Goal: Information Seeking & Learning: Learn about a topic

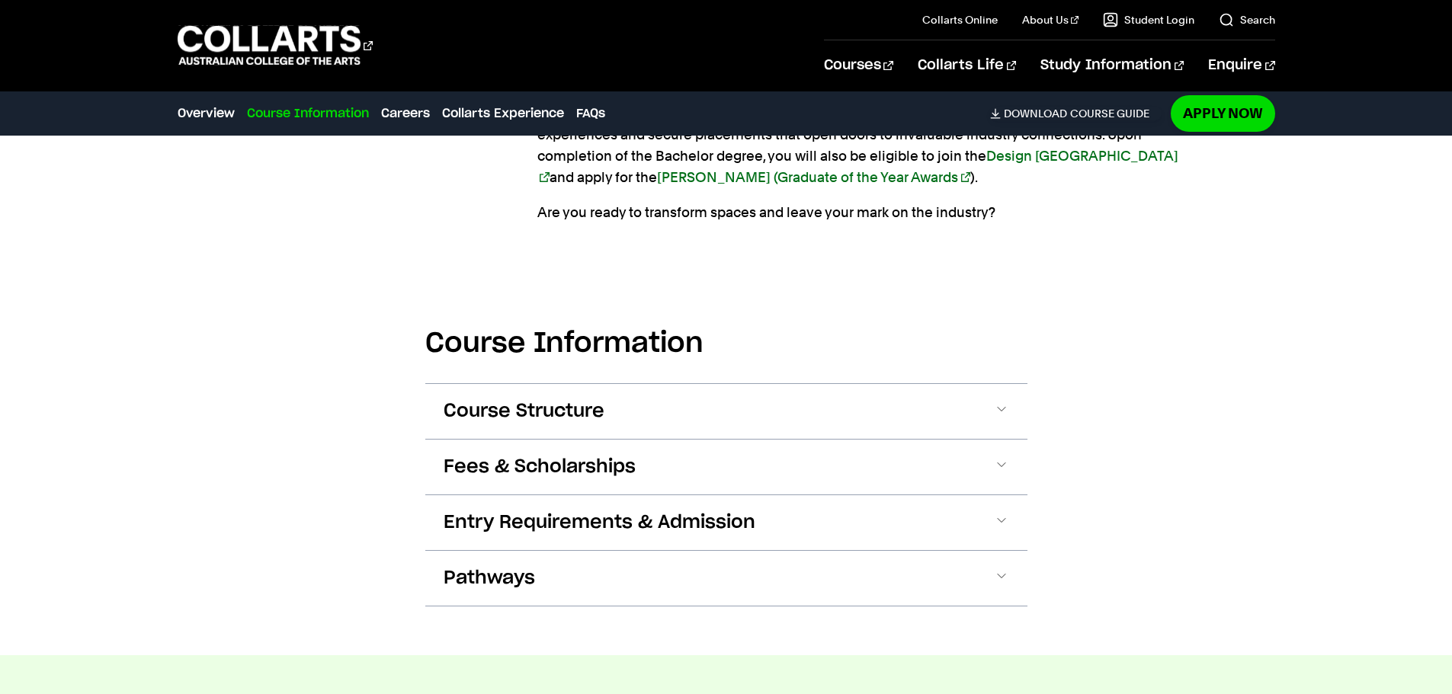
scroll to position [1525, 0]
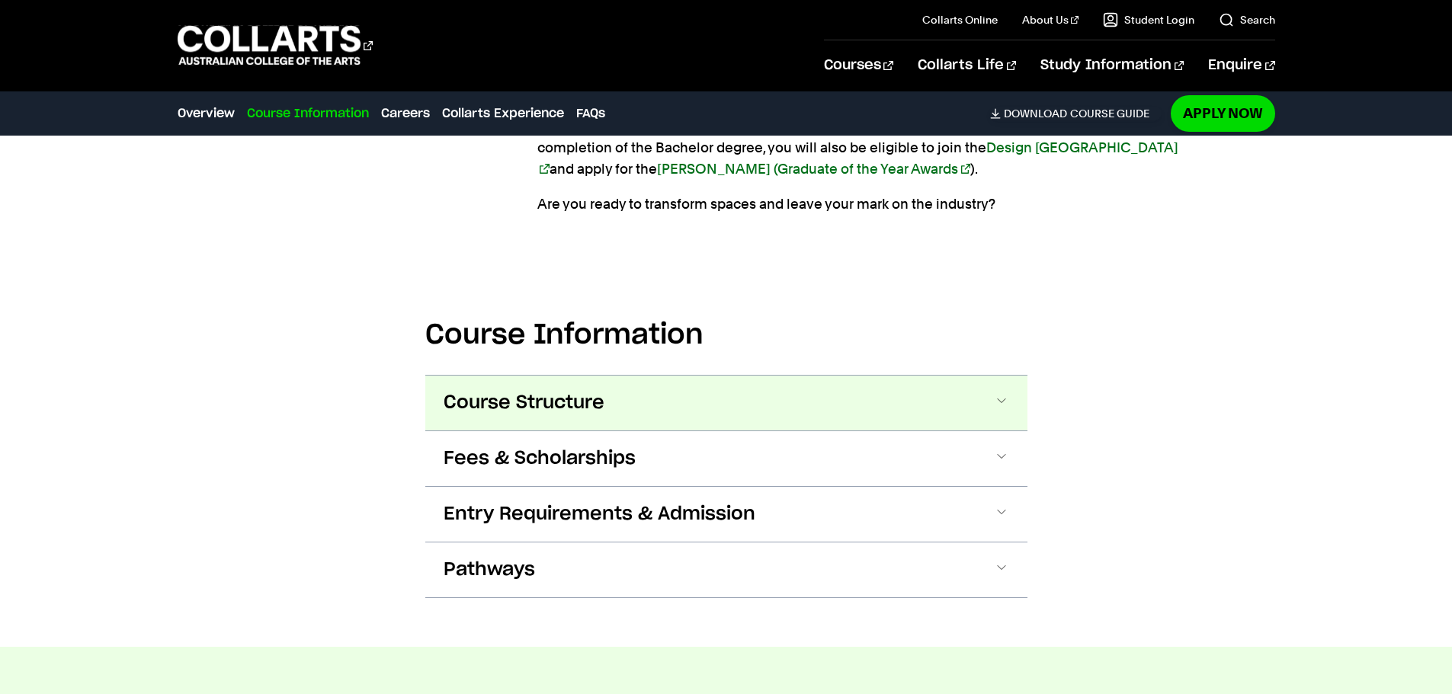
click at [951, 411] on button "Course Structure" at bounding box center [726, 403] width 602 height 55
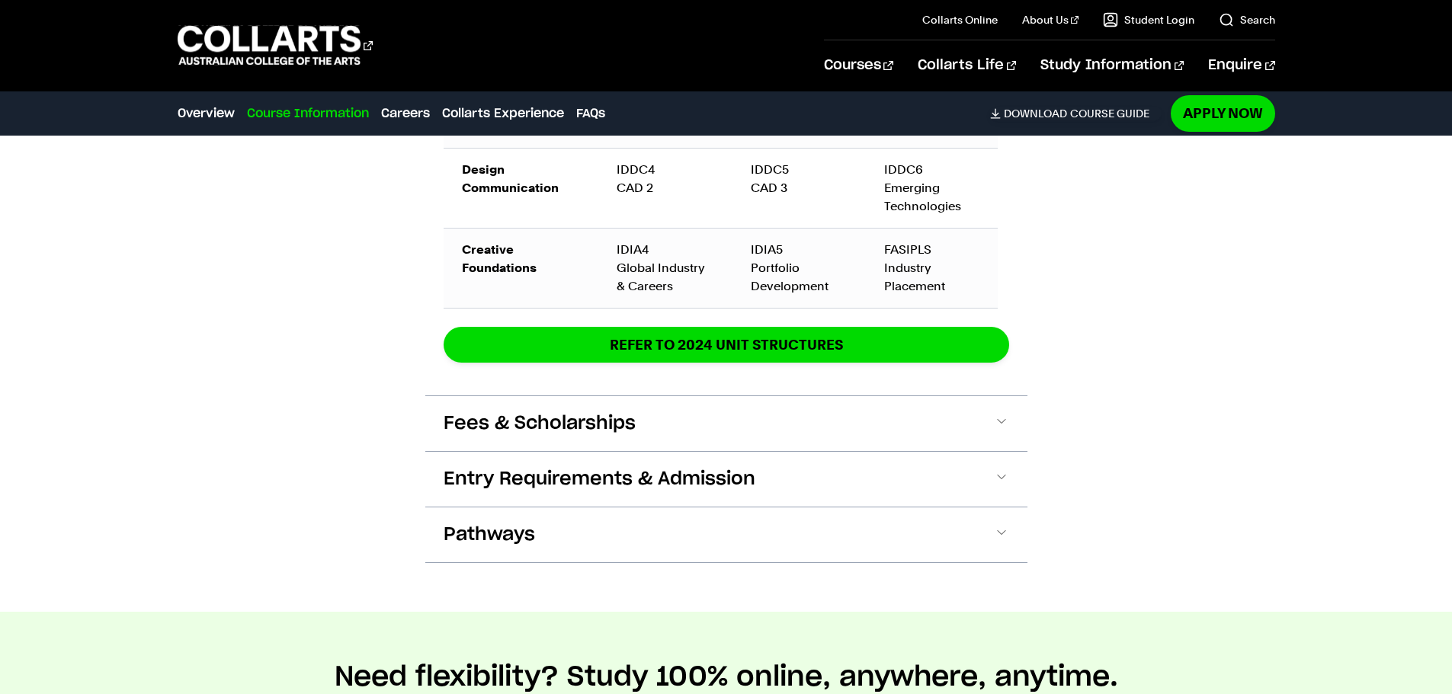
scroll to position [2602, 0]
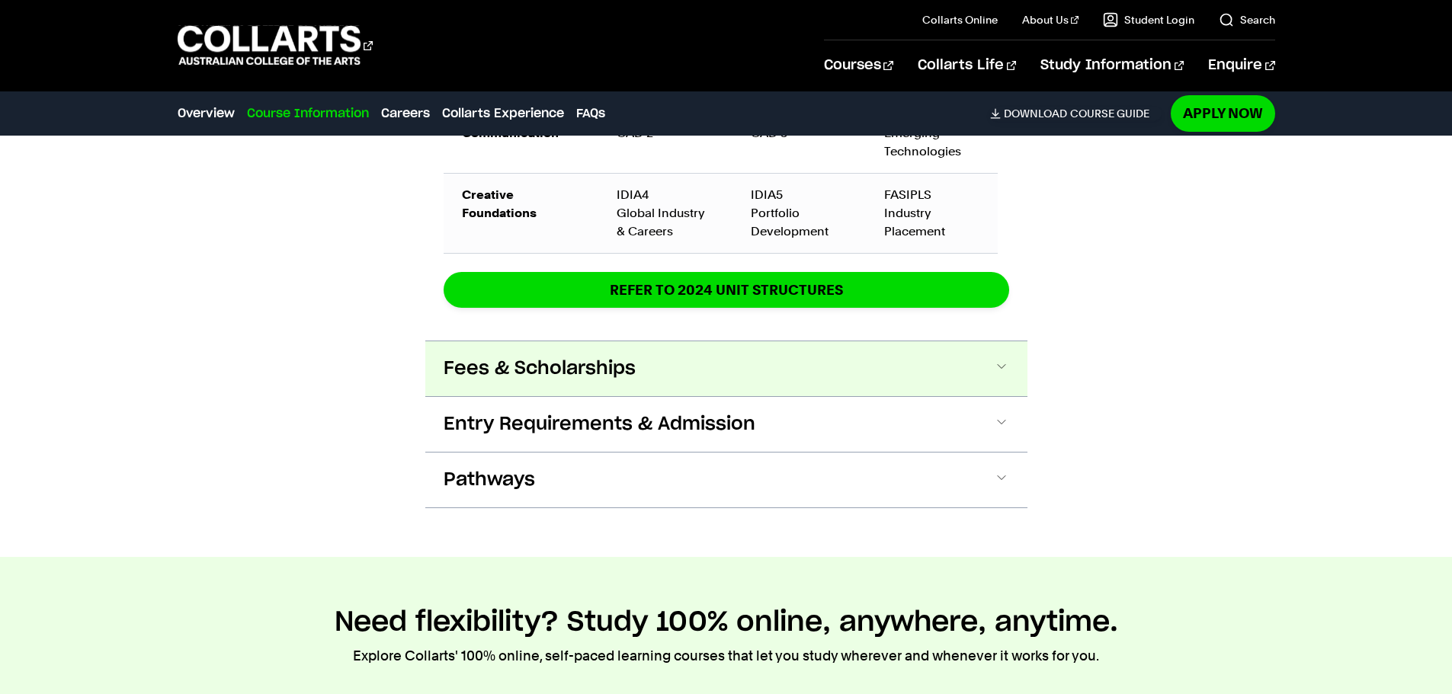
click at [794, 371] on button "Fees & Scholarships" at bounding box center [726, 369] width 602 height 55
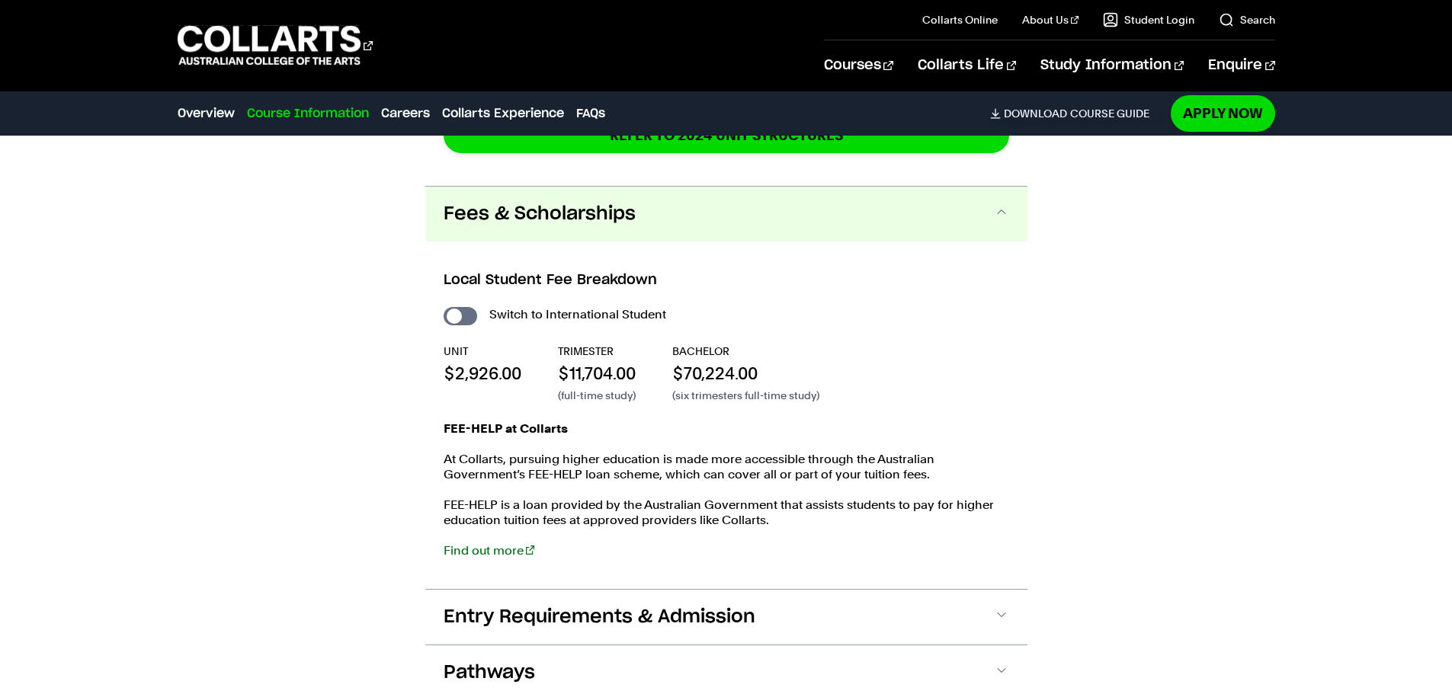
scroll to position [2730, 0]
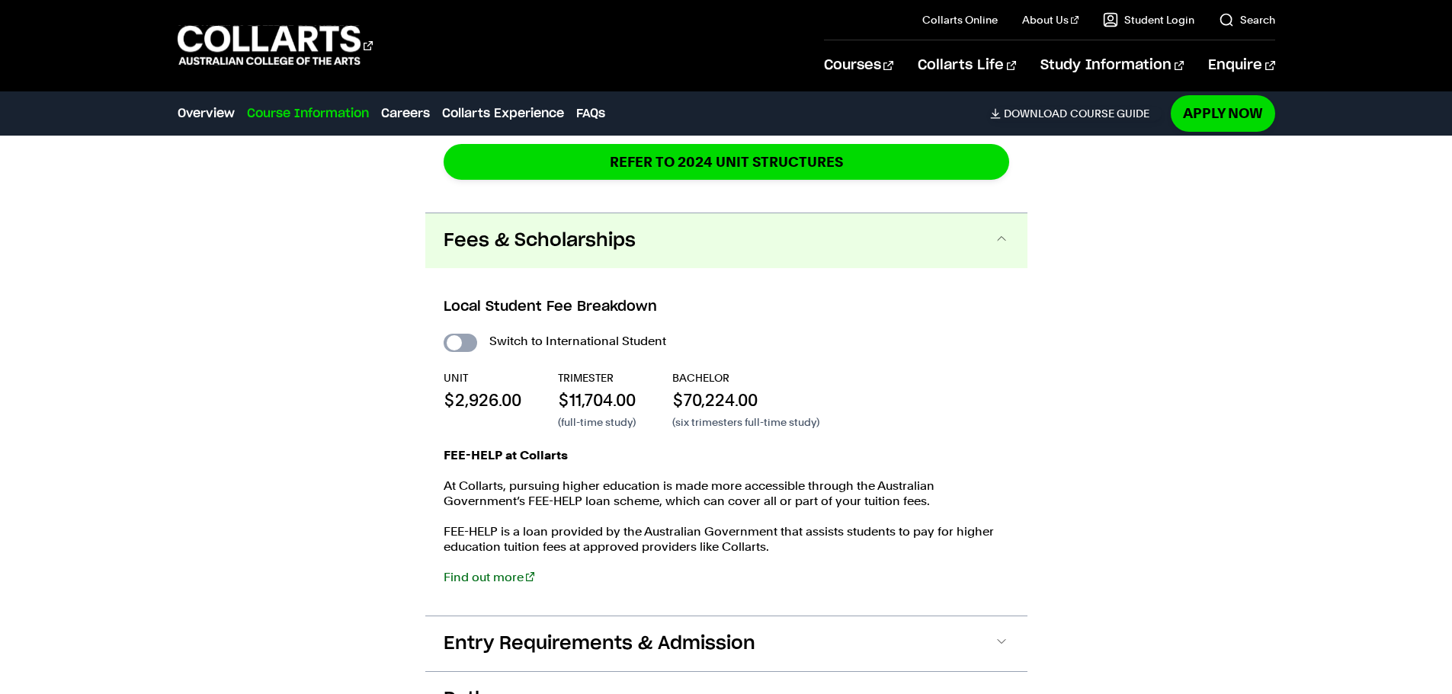
click at [453, 344] on input "International Student" at bounding box center [461, 343] width 34 height 18
checkbox input "true"
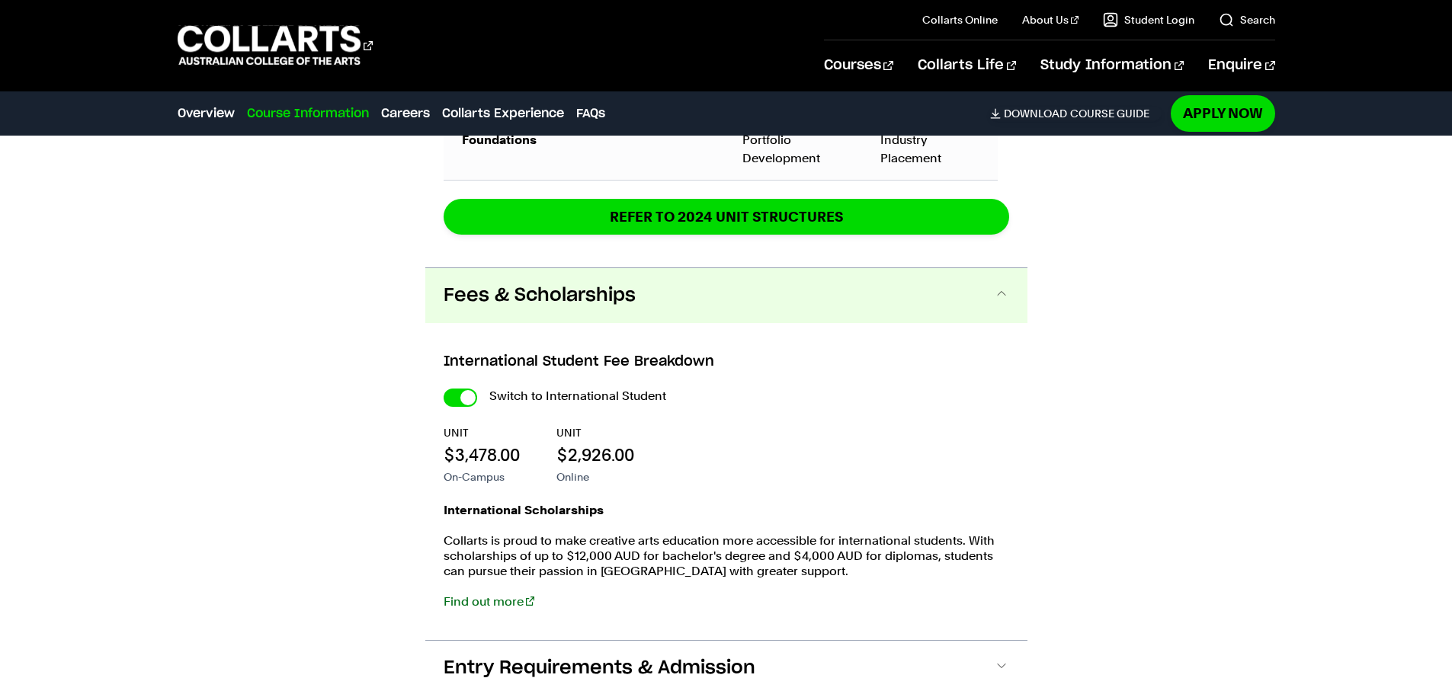
scroll to position [3111, 0]
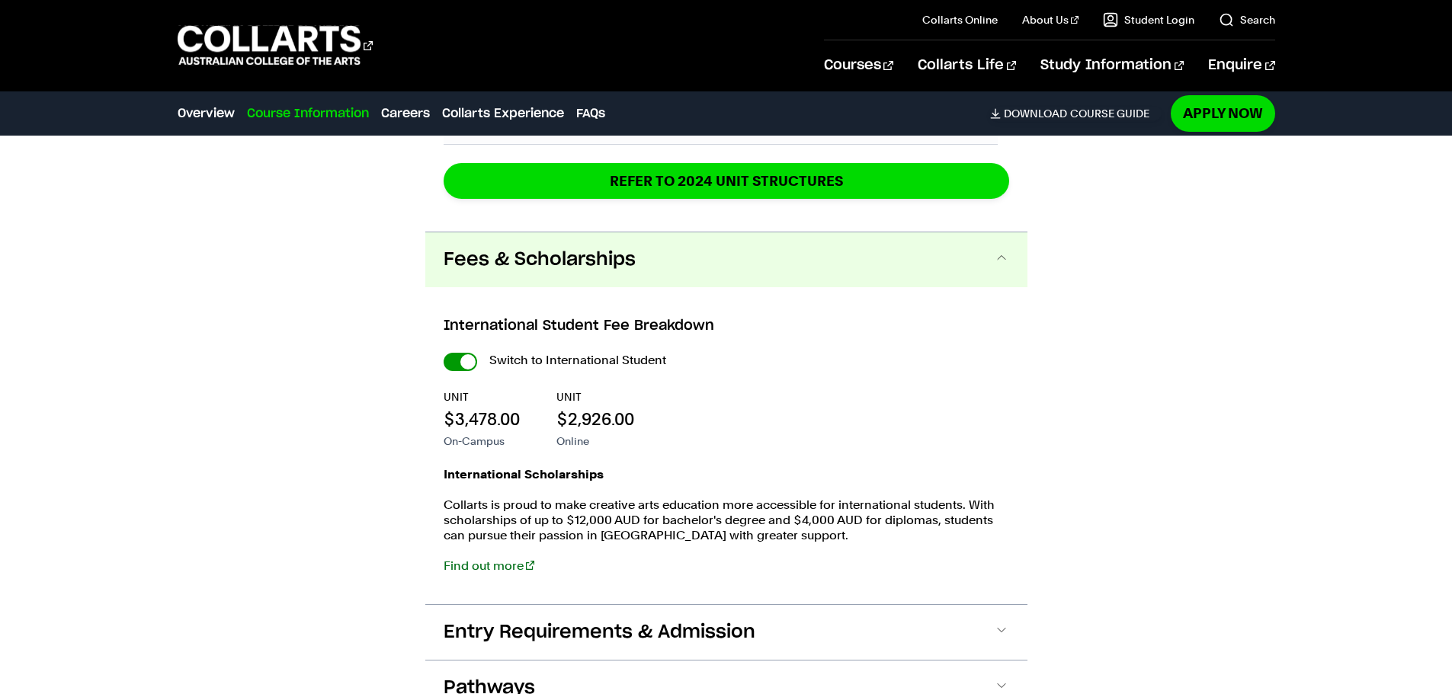
click at [464, 368] on input "International Student" at bounding box center [461, 362] width 34 height 18
checkbox input "false"
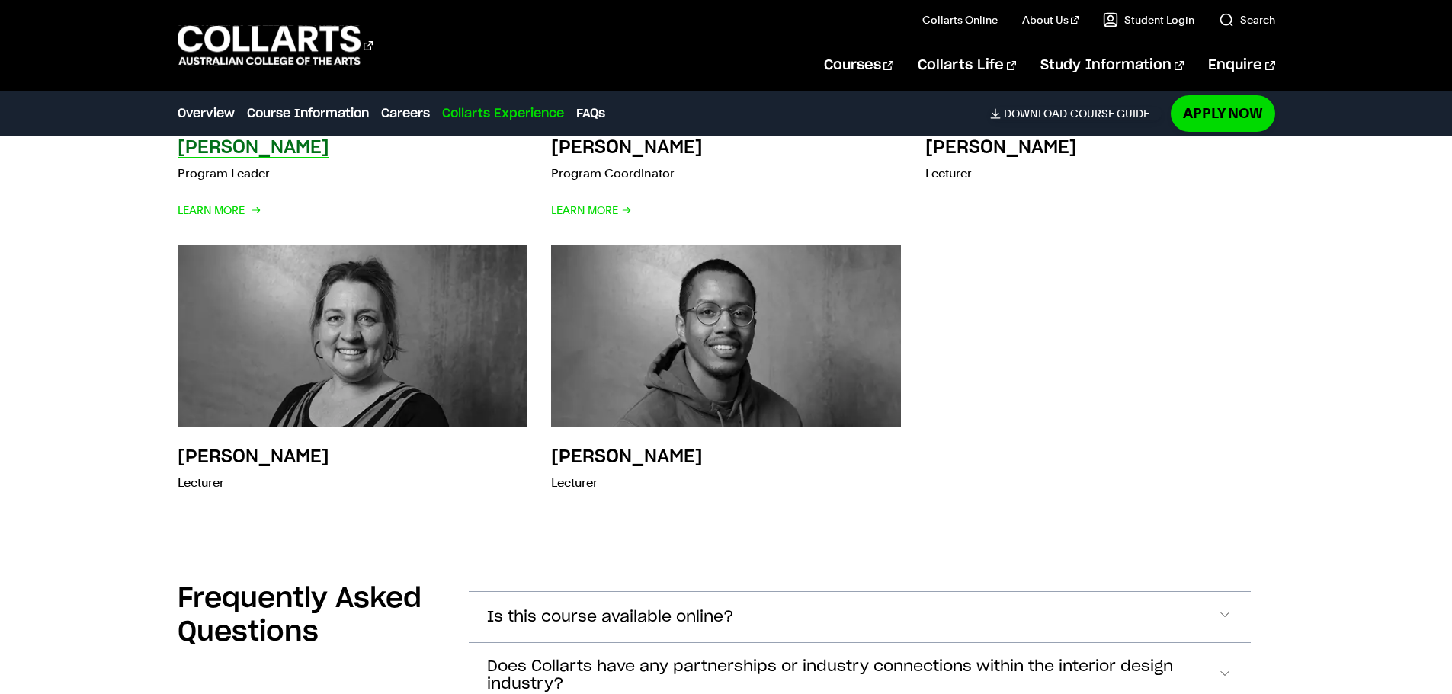
scroll to position [6313, 0]
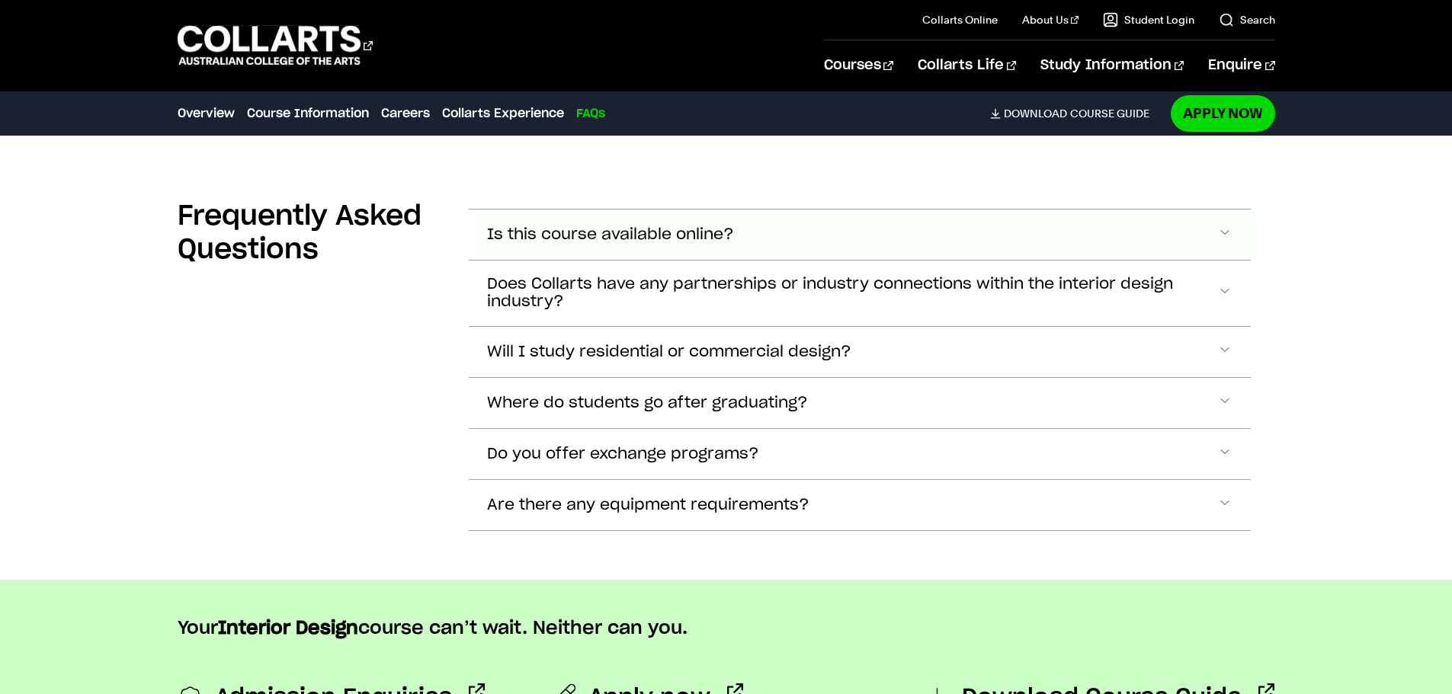
click at [886, 228] on button "Is this course available online?" at bounding box center [860, 235] width 782 height 50
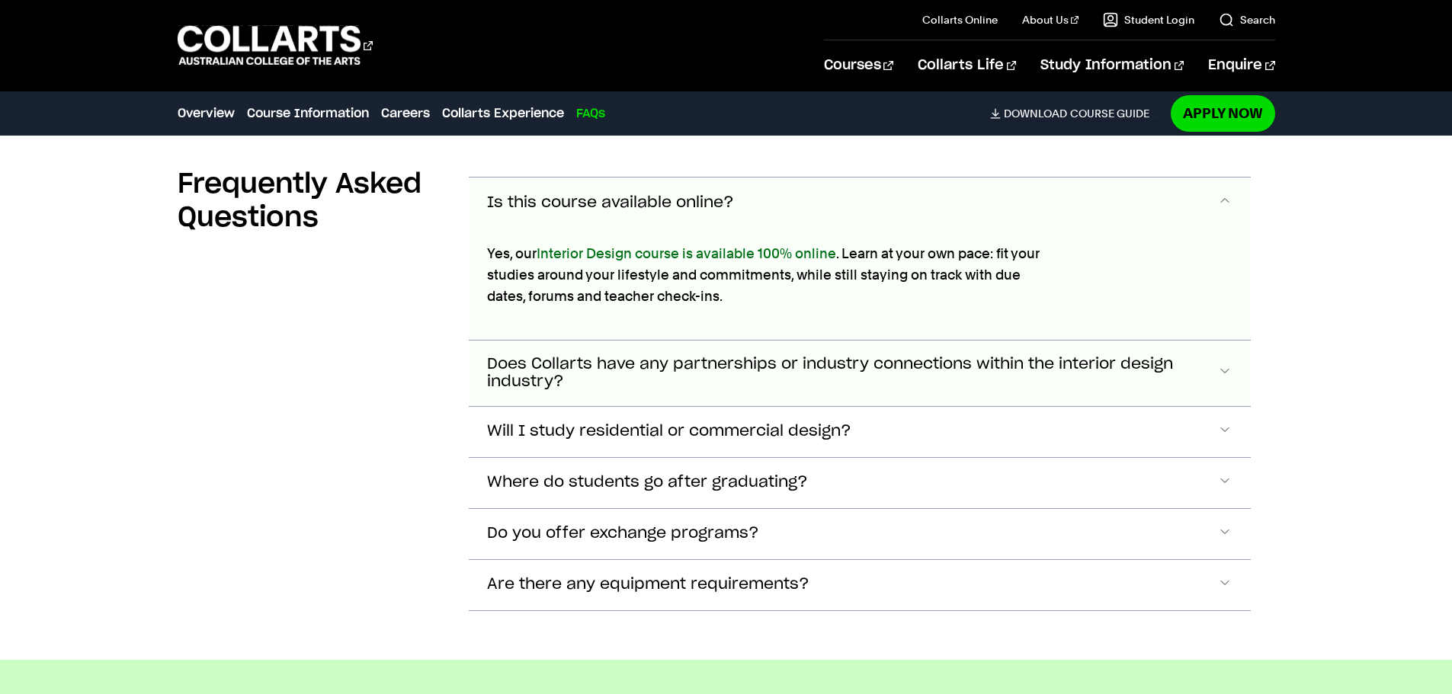
scroll to position [6690, 0]
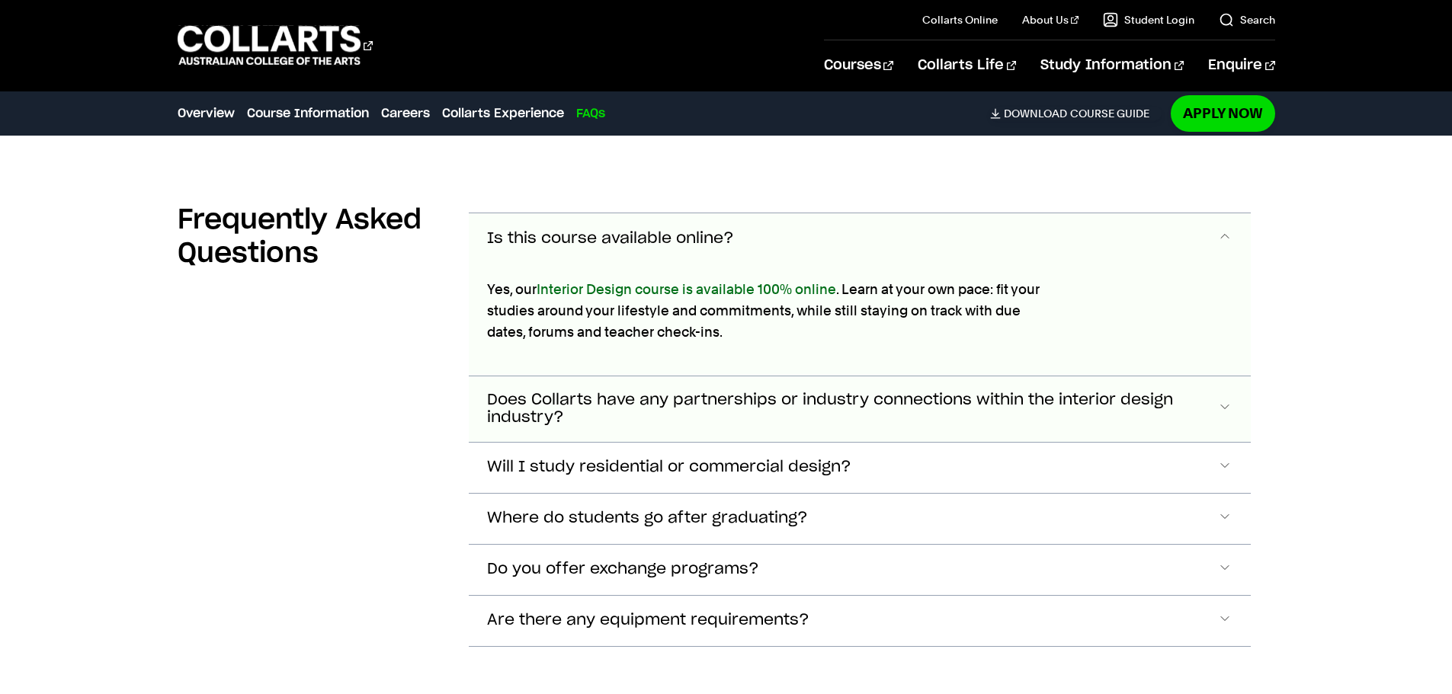
click at [945, 419] on span "Does Collarts have any partnerships or industry connections within the interior…" at bounding box center [852, 409] width 731 height 35
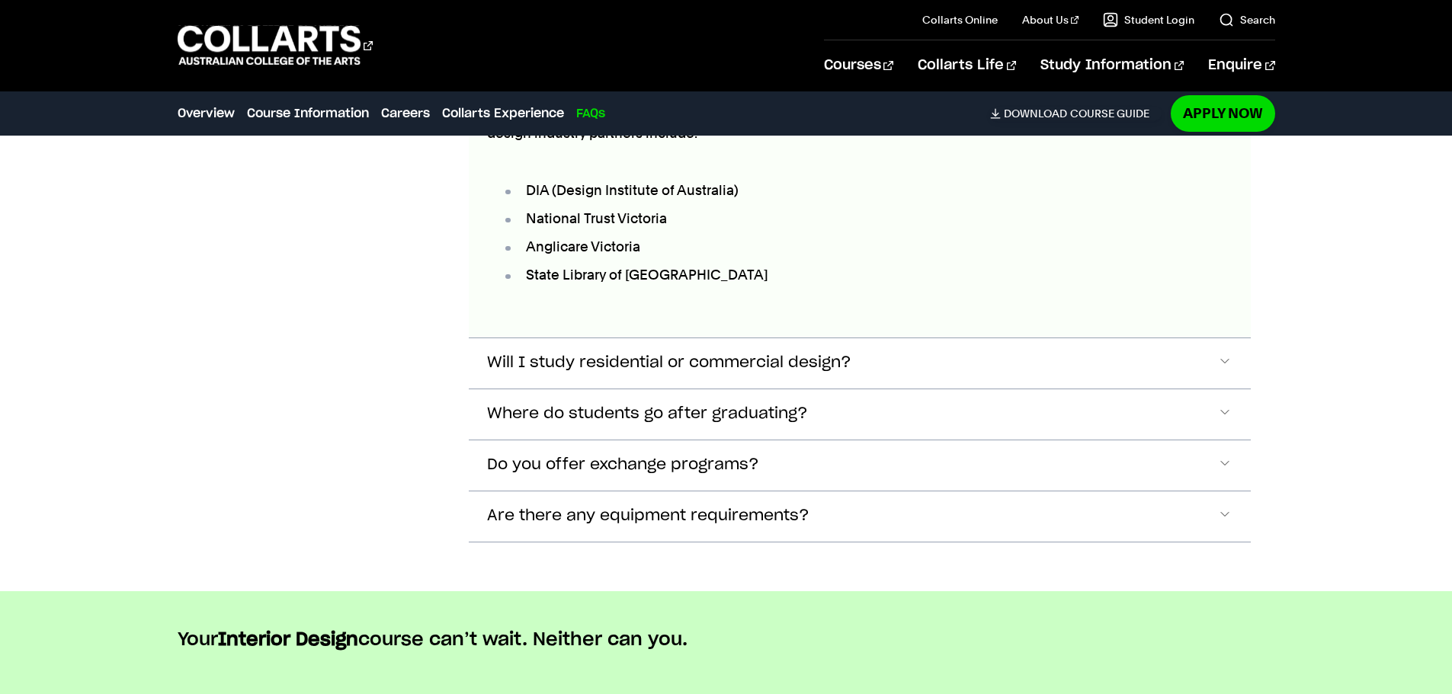
scroll to position [7081, 0]
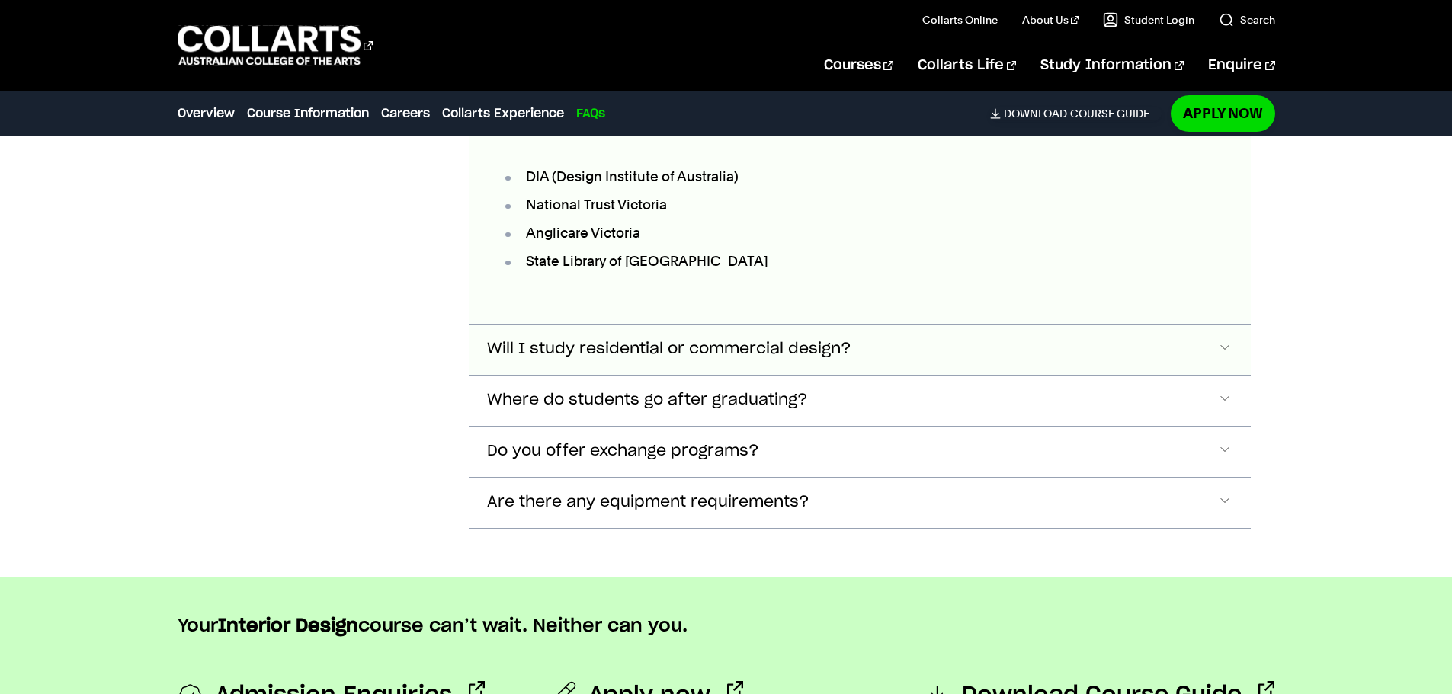
click at [927, 361] on button "Will I study residential or commercial design?" at bounding box center [860, 350] width 782 height 50
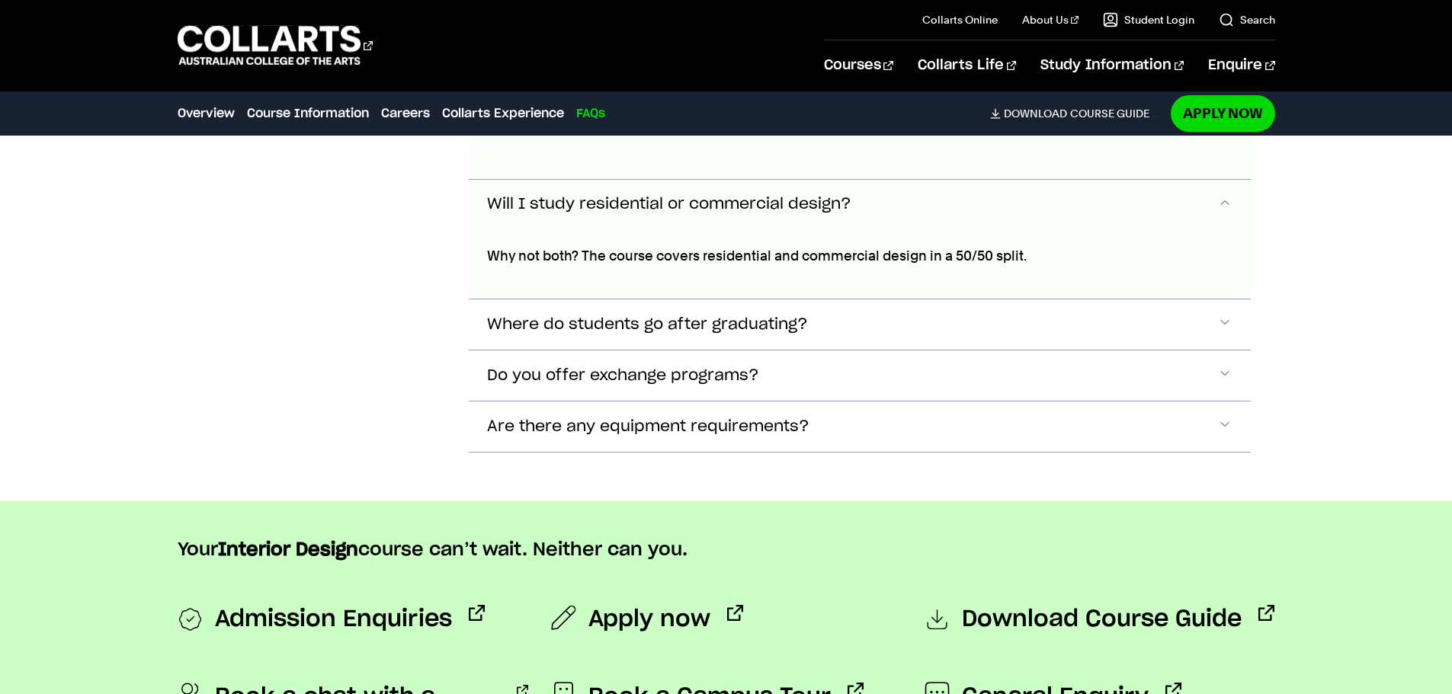
scroll to position [7192, 0]
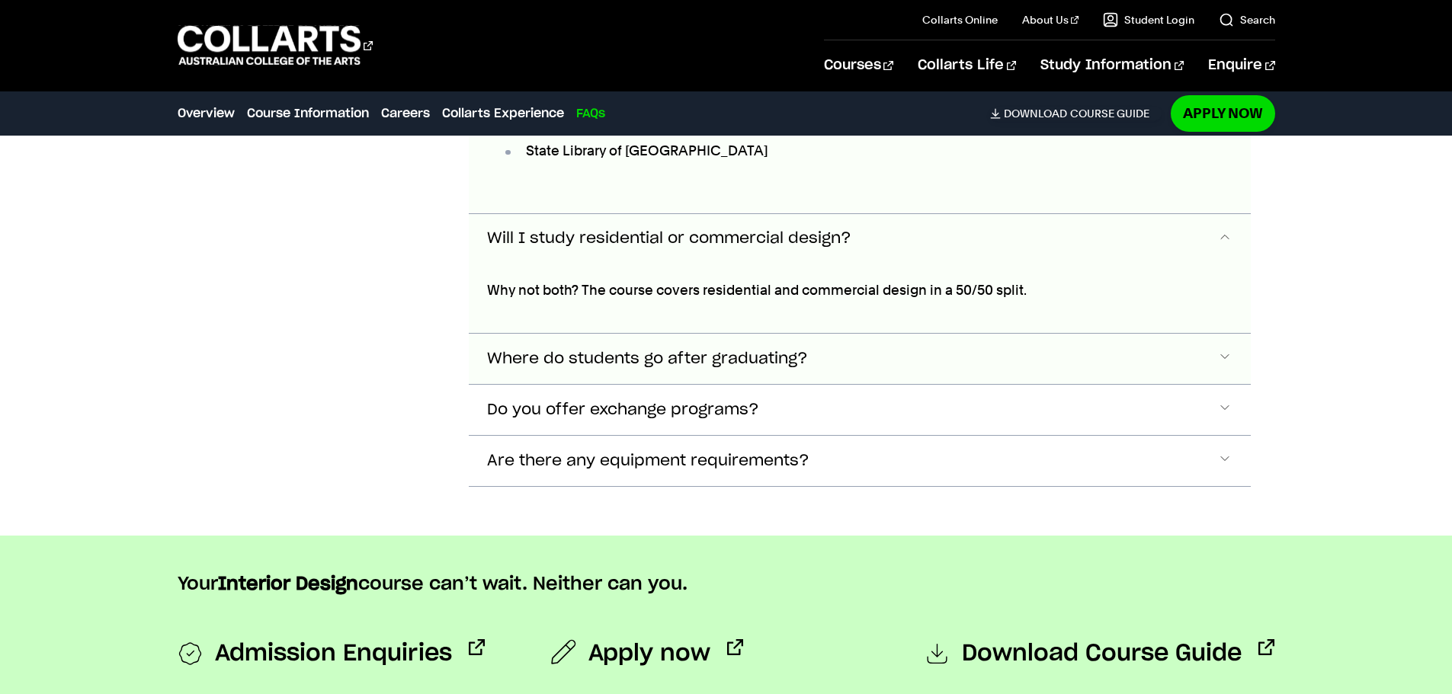
click at [914, 374] on button "Where do students go after graduating?" at bounding box center [860, 359] width 782 height 50
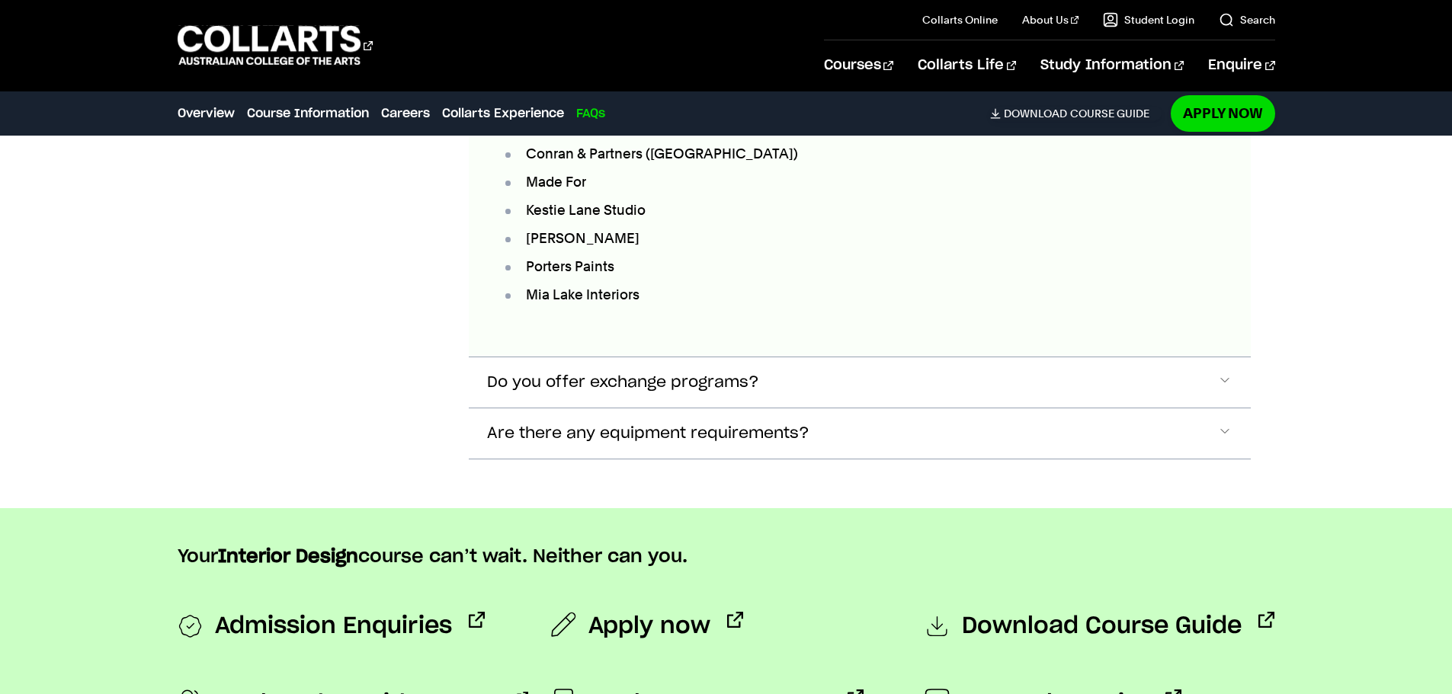
scroll to position [7768, 0]
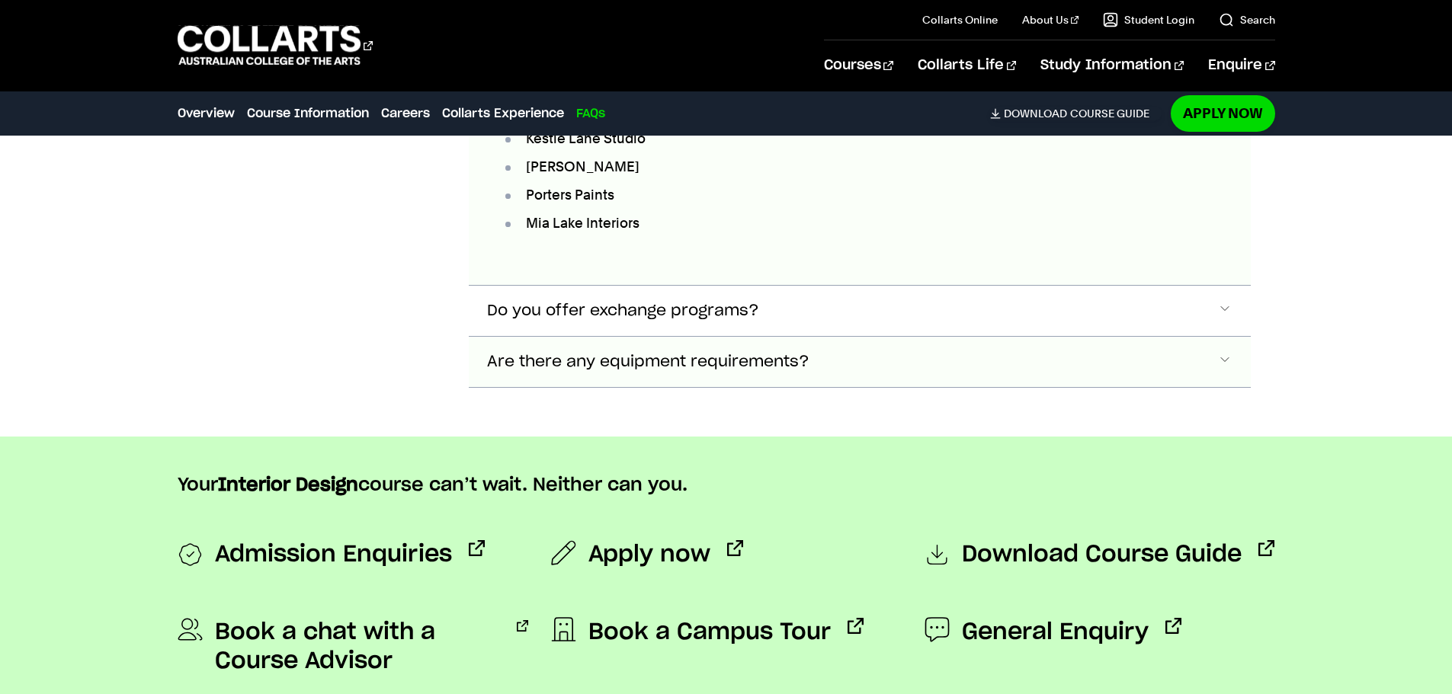
click at [909, 376] on button "Are there any equipment requirements?" at bounding box center [860, 362] width 782 height 50
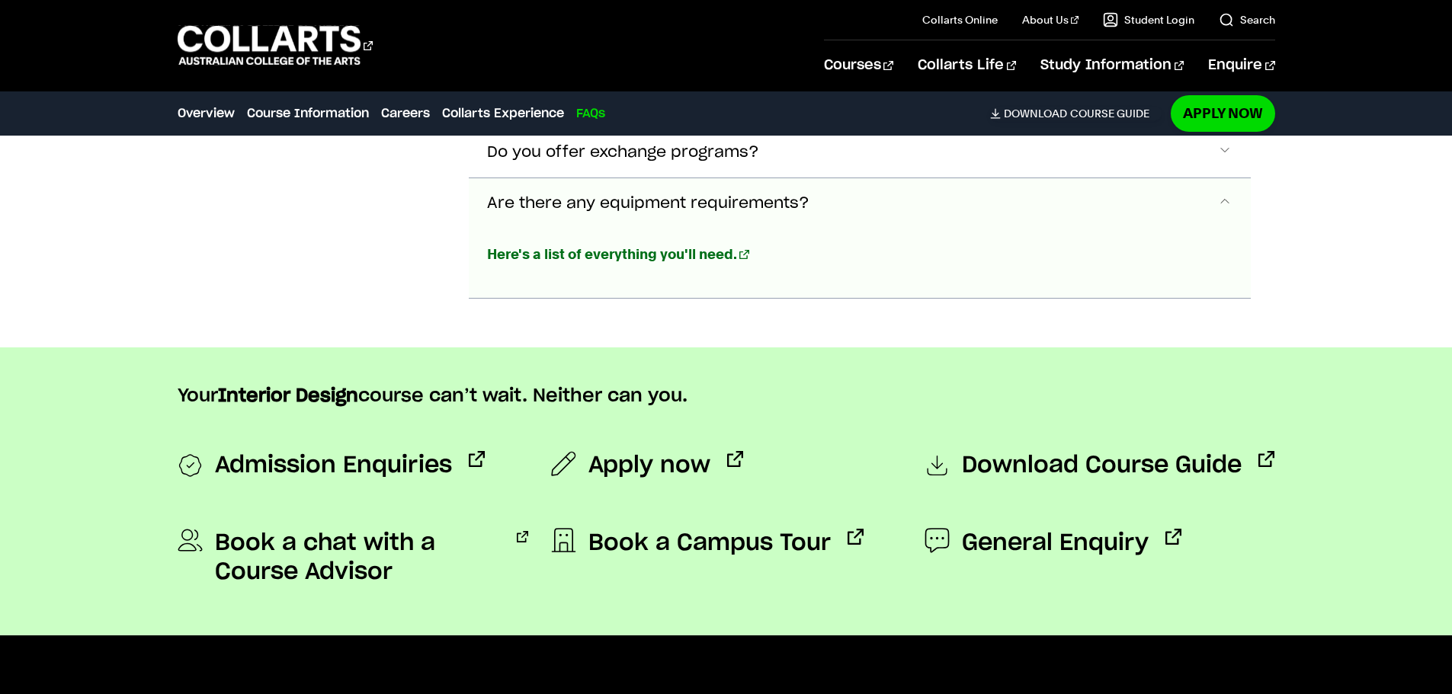
scroll to position [7965, 0]
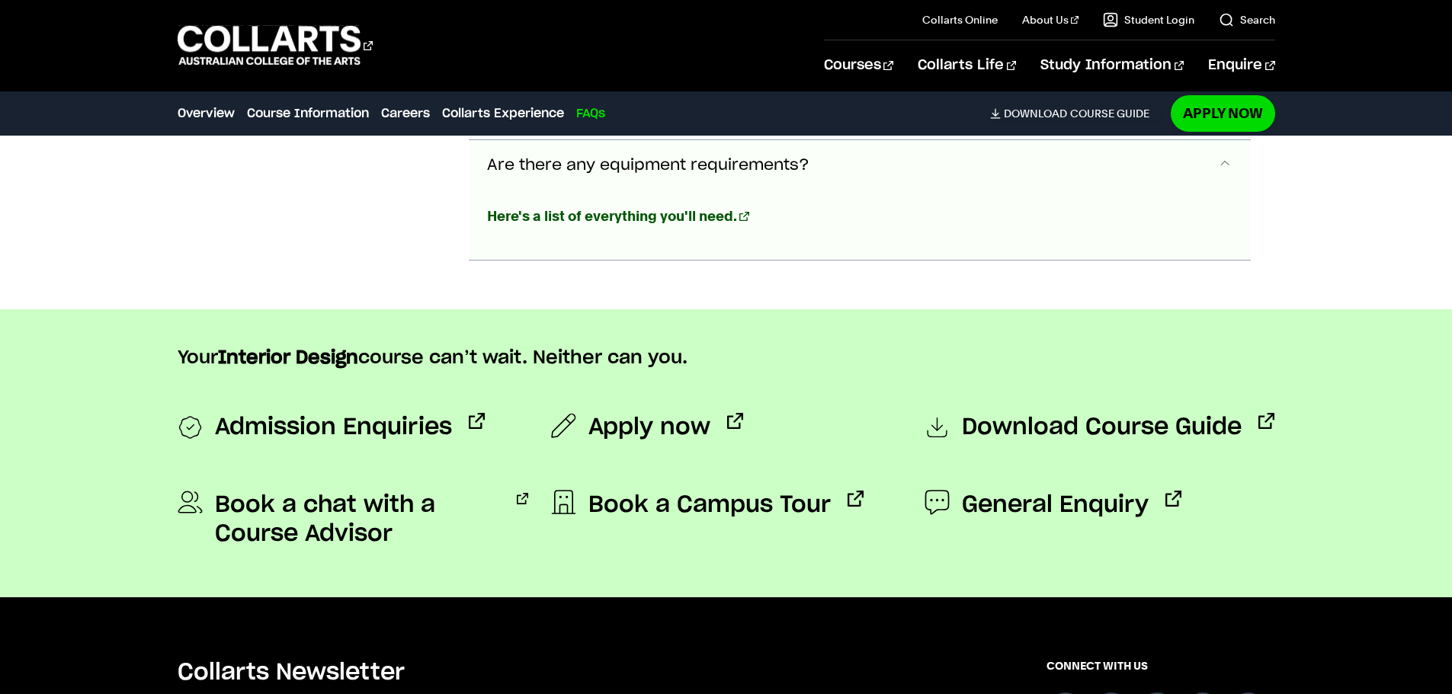
click at [670, 211] on strong "Here's a list of everything you'll need." at bounding box center [612, 216] width 250 height 16
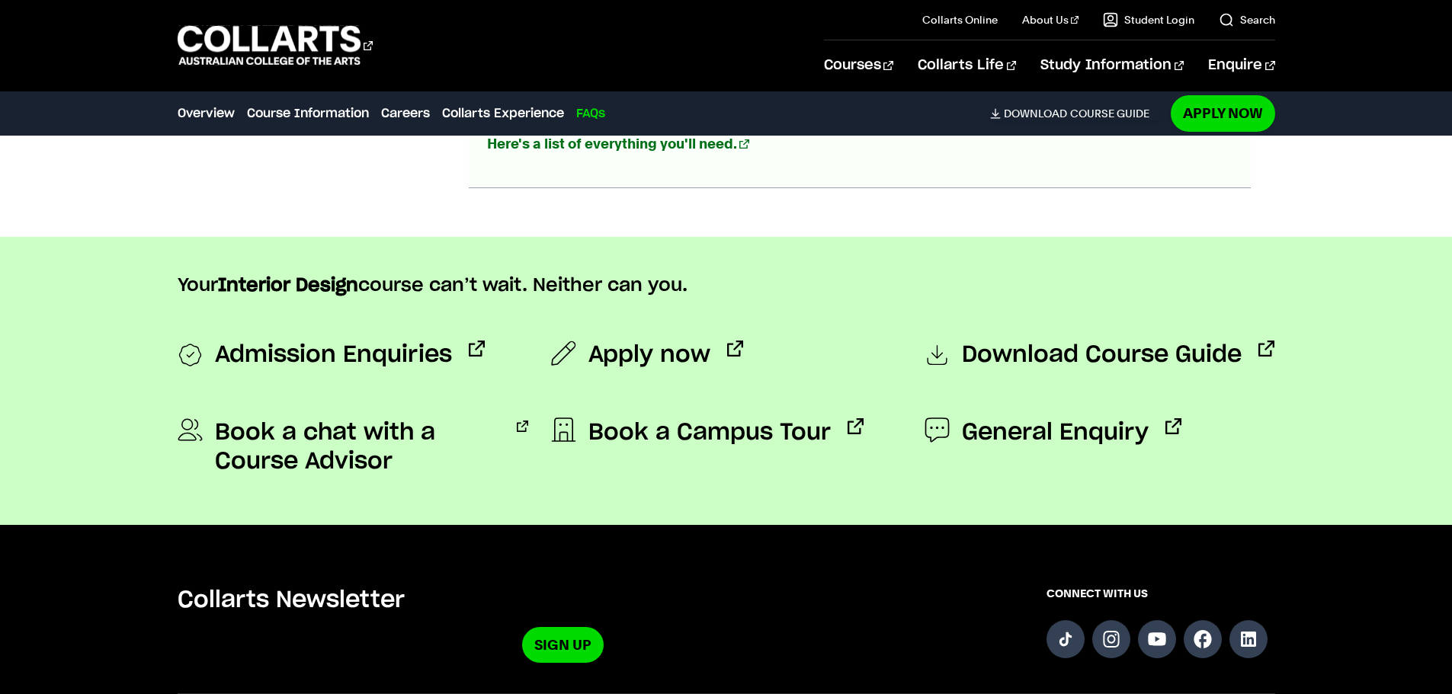
scroll to position [8041, 0]
